Goal: Transaction & Acquisition: Purchase product/service

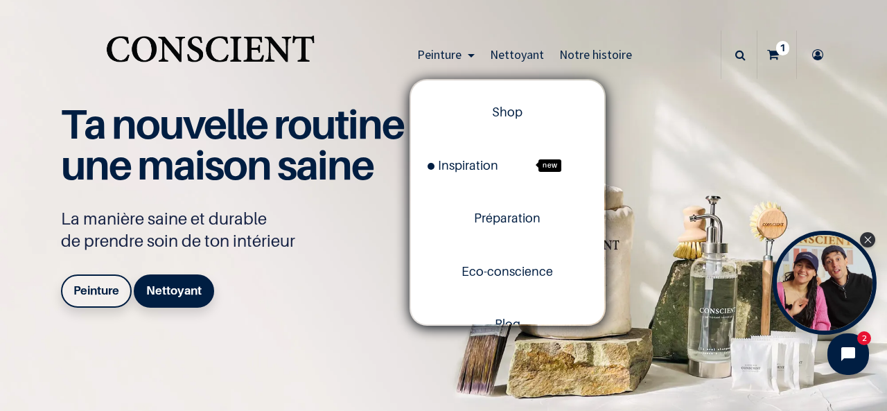
click at [444, 56] on span "Peinture" at bounding box center [439, 54] width 44 height 16
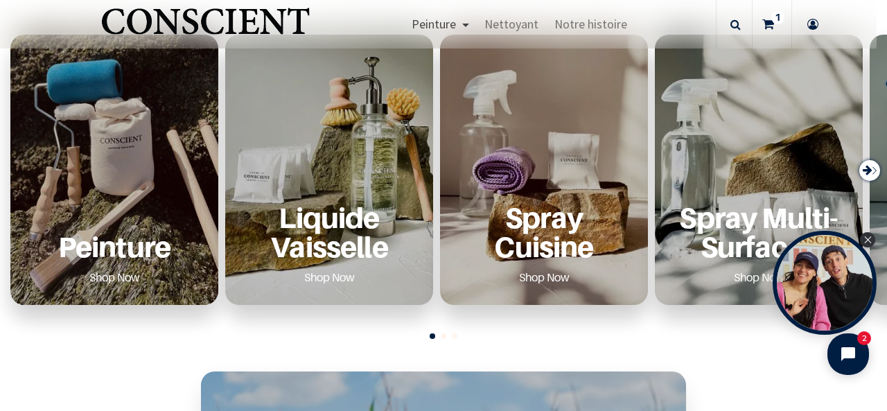
scroll to position [525, 0]
click at [157, 242] on p "Peinture" at bounding box center [114, 246] width 175 height 28
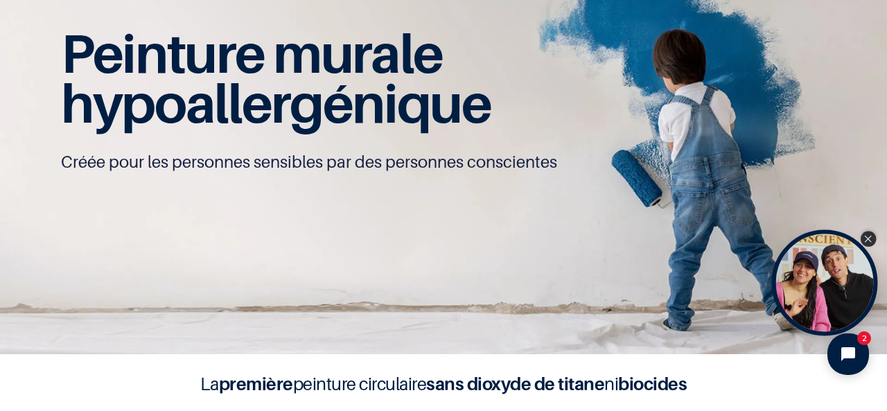
click at [874, 236] on div "Close Tolstoy widget" at bounding box center [868, 239] width 15 height 15
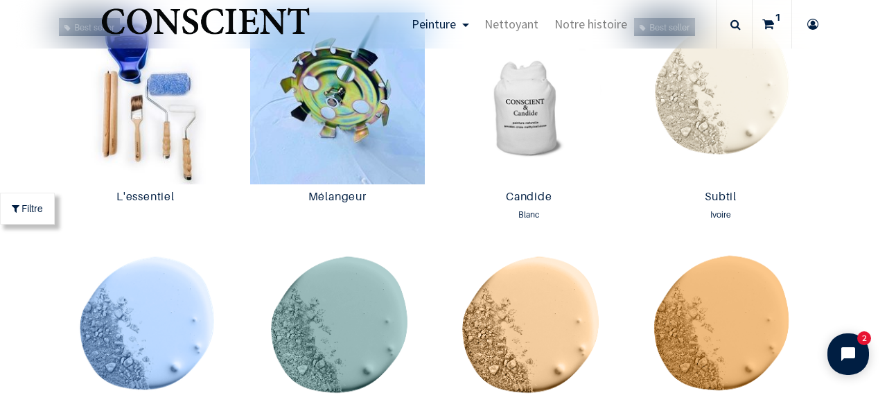
scroll to position [754, 0]
click at [512, 141] on img at bounding box center [529, 98] width 185 height 172
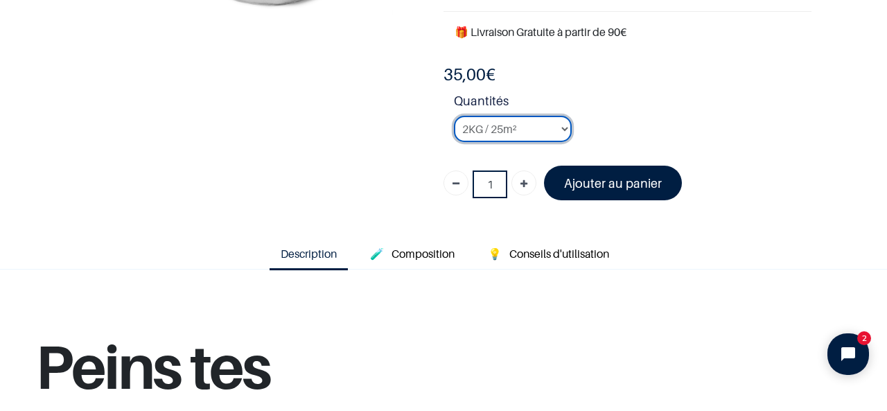
click at [530, 138] on select "2KG / 25m² 4KG / 50m² 8KG / 100m² Testeur" at bounding box center [513, 129] width 118 height 26
click at [454, 116] on select "2KG / 25m² 4KG / 50m² 8KG / 100m² Testeur" at bounding box center [513, 129] width 118 height 26
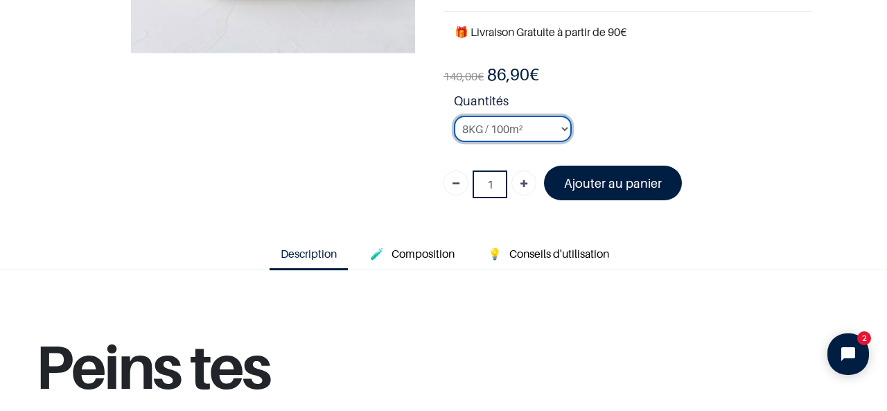
click at [519, 127] on select "2KG / 25m² 4KG / 50m² 8KG / 100m² Testeur" at bounding box center [513, 129] width 118 height 26
click at [454, 116] on select "2KG / 25m² 4KG / 50m² 8KG / 100m² Testeur" at bounding box center [513, 129] width 118 height 26
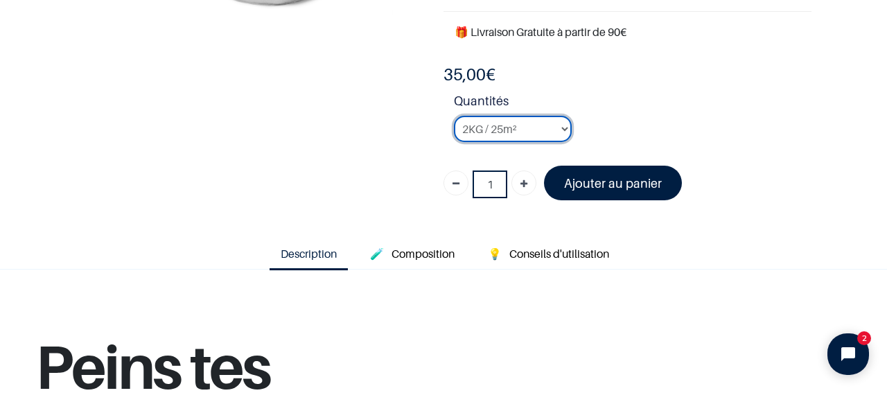
drag, startPoint x: 531, startPoint y: 123, endPoint x: 550, endPoint y: 157, distance: 39.7
click at [550, 157] on div "35,00 € 35,00 € 35.0 EUR 35,00 € Days : Hours : Mins : Secs Customize Testeur" at bounding box center [628, 137] width 368 height 147
select select "2"
click at [454, 116] on select "2KG / 25m² 4KG / 50m² 8KG / 100m² Testeur" at bounding box center [513, 129] width 118 height 26
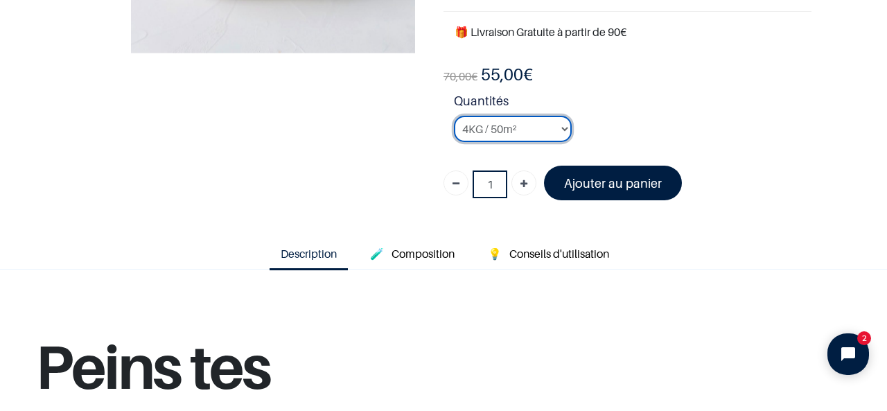
click at [521, 126] on select "2KG / 25m² 4KG / 50m² 8KG / 100m² Testeur" at bounding box center [513, 129] width 118 height 26
click at [620, 126] on li "Quantités 2KG / 25m² 4KG / 50m² 8KG / 100m² Testeur" at bounding box center [633, 123] width 358 height 62
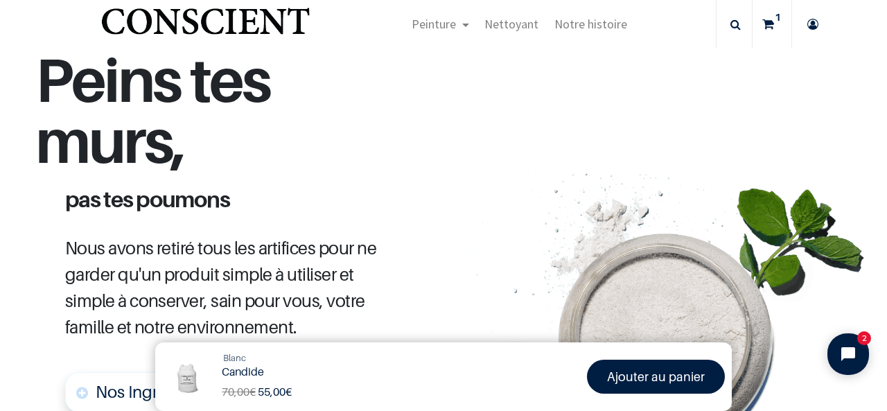
scroll to position [587, 0]
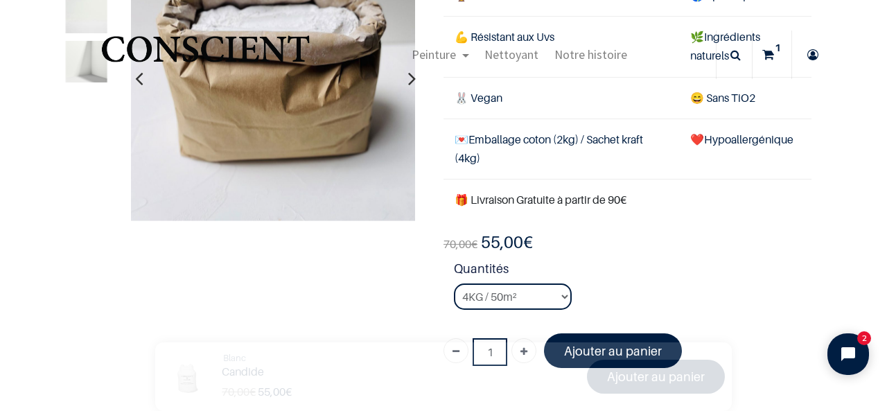
scroll to position [130, 0]
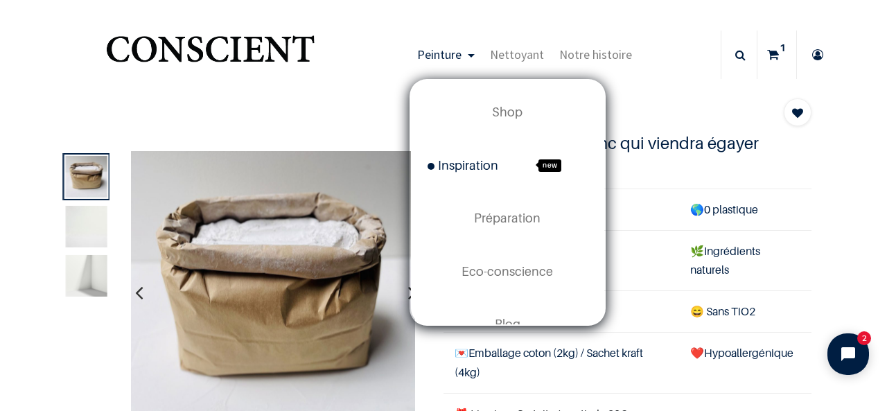
click at [453, 164] on span "Inspiration" at bounding box center [463, 165] width 71 height 15
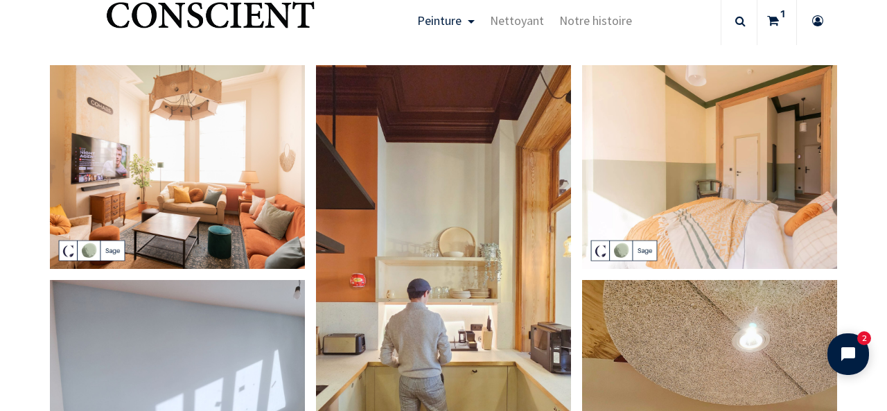
scroll to position [35, 0]
click at [539, 221] on img at bounding box center [443, 290] width 255 height 453
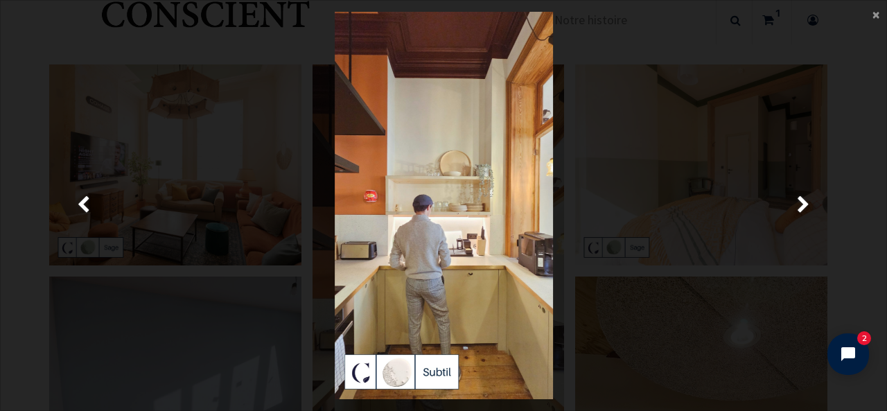
click at [871, 16] on main "× Fermer" at bounding box center [444, 206] width 886 height 410
click at [876, 13] on span "×" at bounding box center [876, 14] width 7 height 19
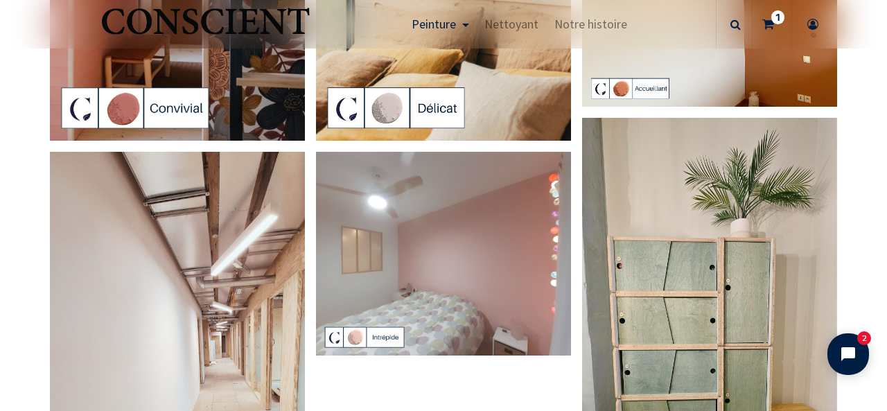
scroll to position [2604, 0]
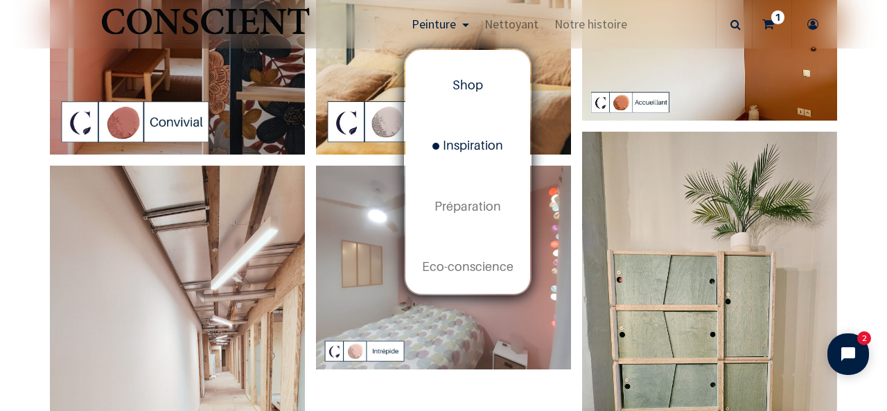
click at [465, 83] on span "Shop" at bounding box center [468, 85] width 31 height 15
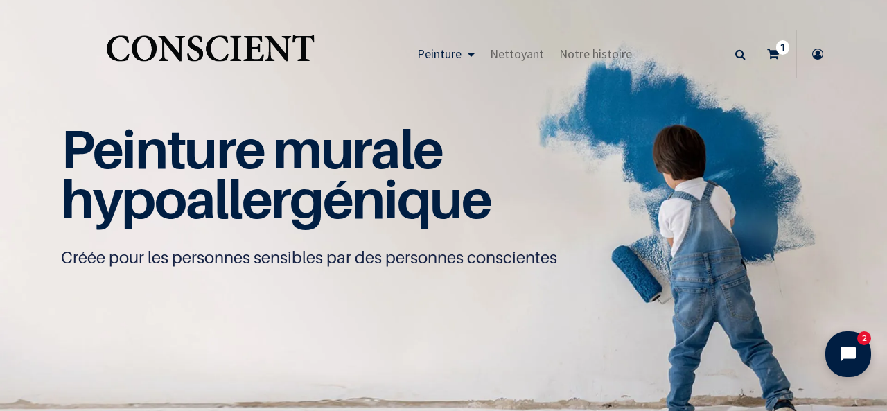
click at [844, 354] on icon "Open chat widget" at bounding box center [848, 354] width 15 height 15
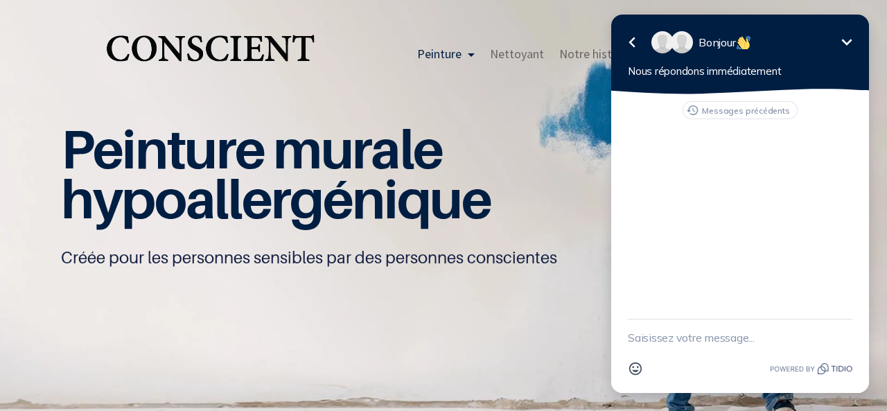
click at [851, 37] on icon "Réduire" at bounding box center [847, 42] width 17 height 17
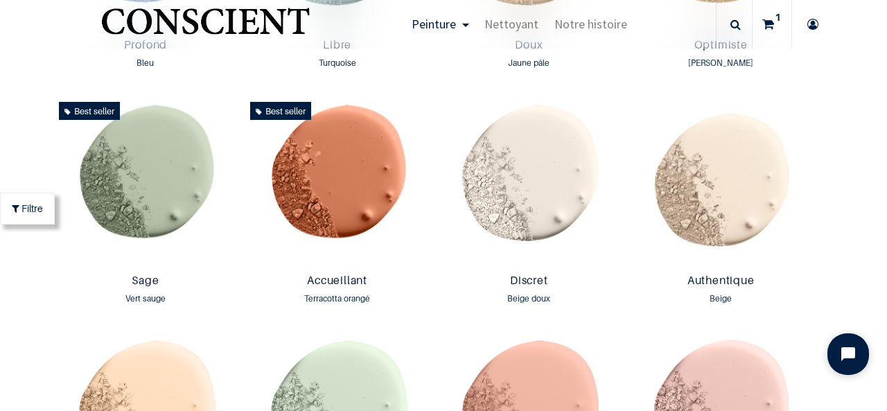
scroll to position [1144, 0]
